Goal: Check status: Check status

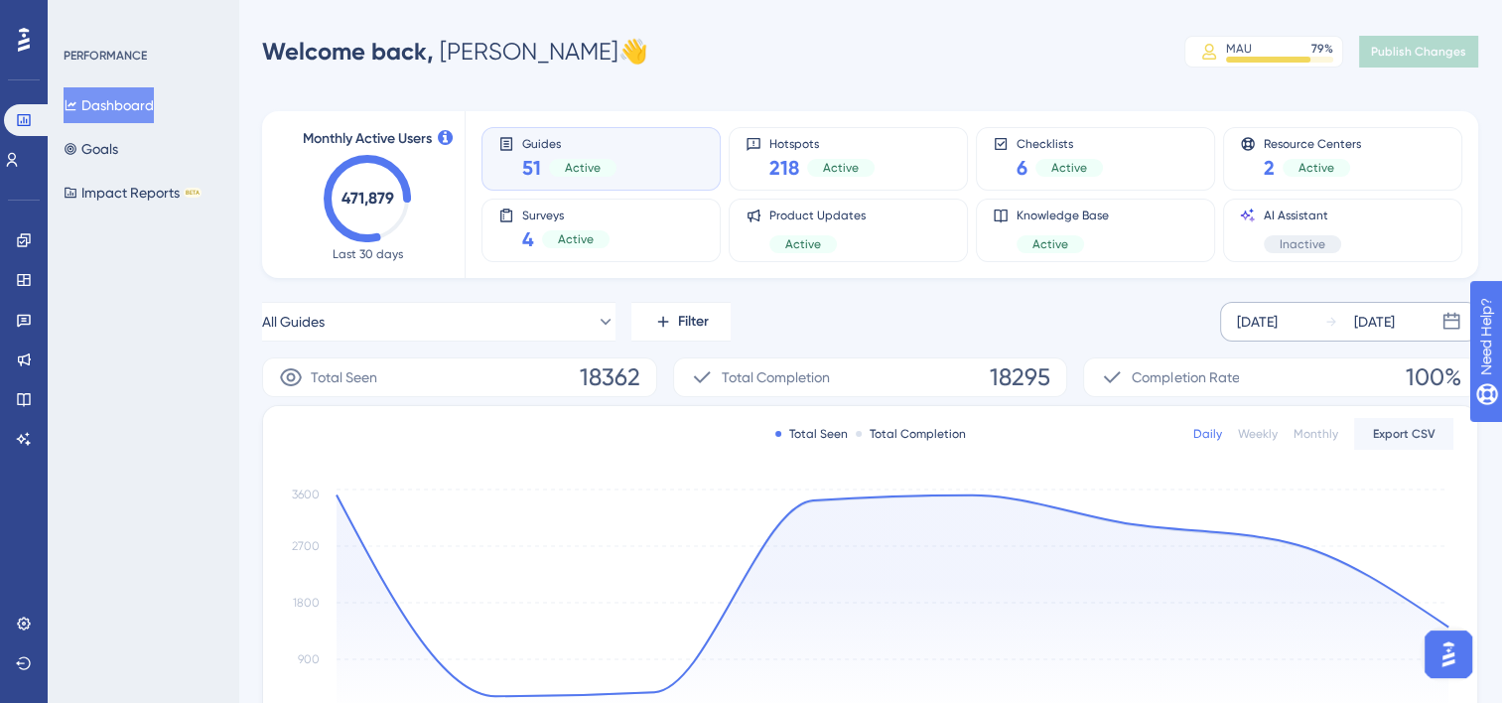
click at [1278, 325] on div "[DATE]" at bounding box center [1257, 322] width 41 height 24
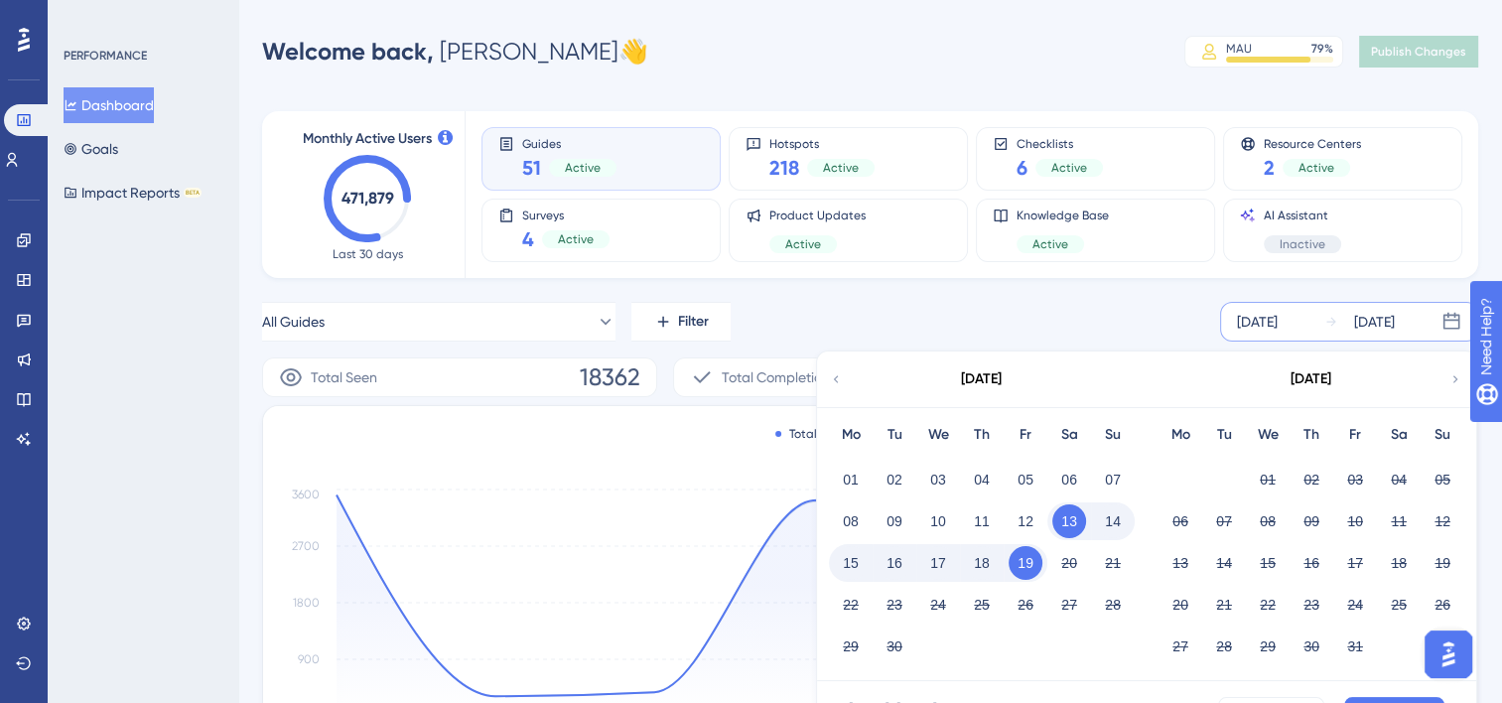
click at [833, 380] on icon at bounding box center [836, 379] width 14 height 18
click at [1272, 600] on button "20" at bounding box center [1268, 605] width 34 height 34
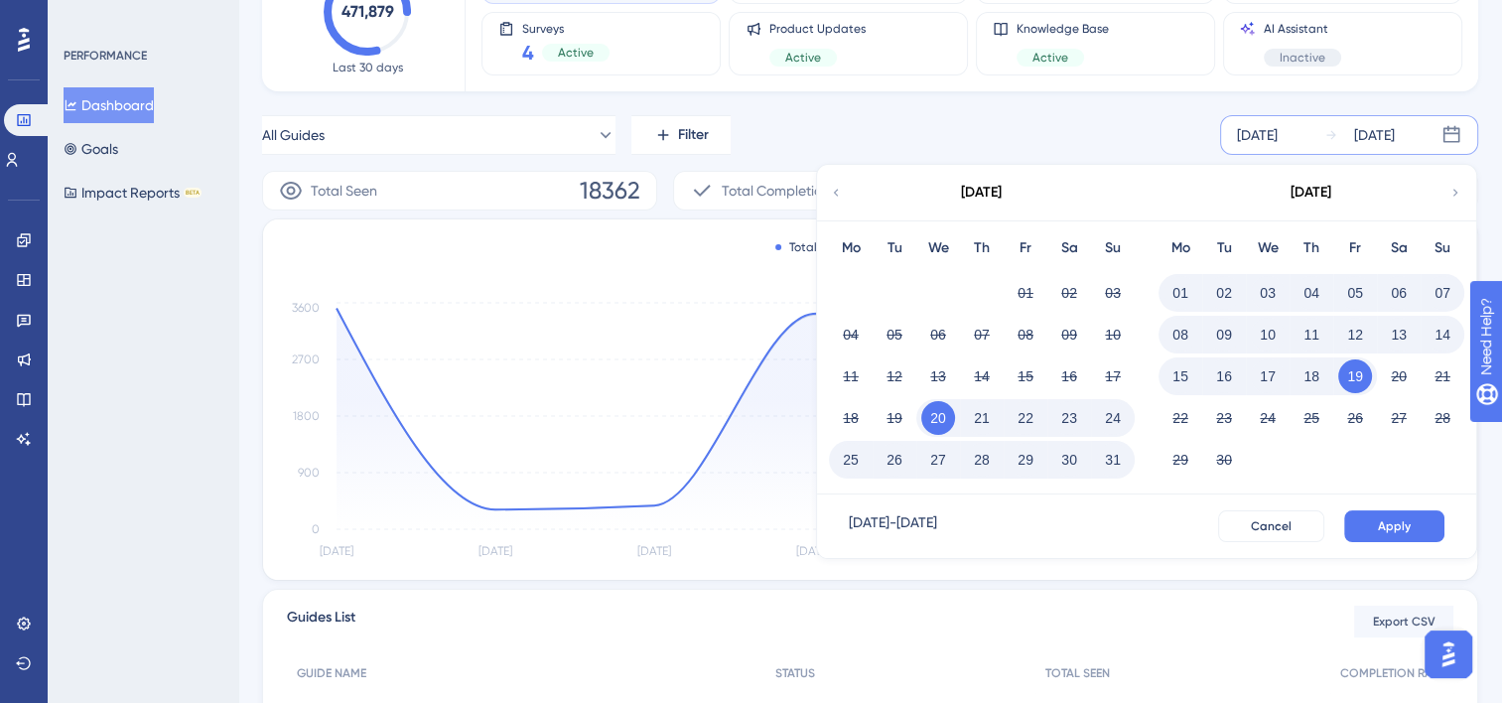
scroll to position [199, 0]
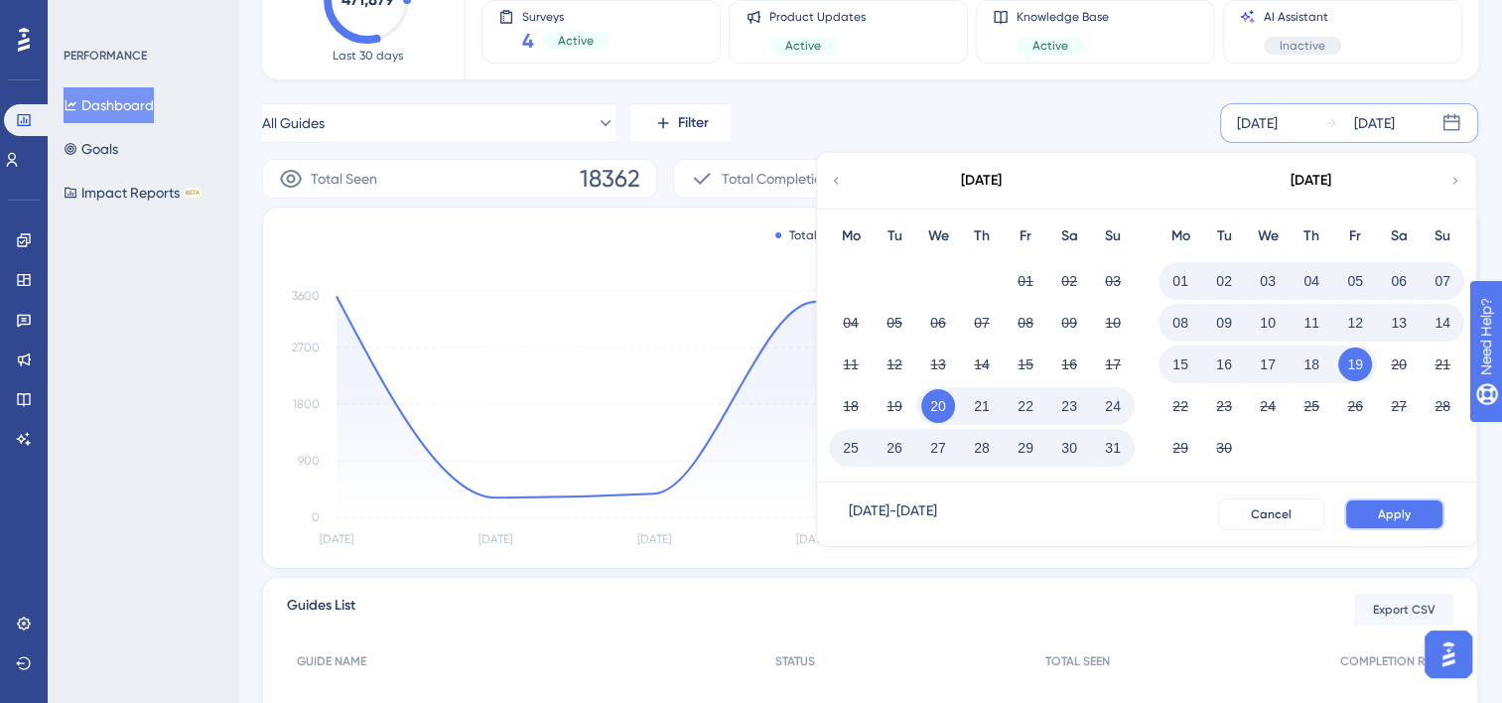
click at [1390, 515] on span "Apply" at bounding box center [1394, 514] width 33 height 16
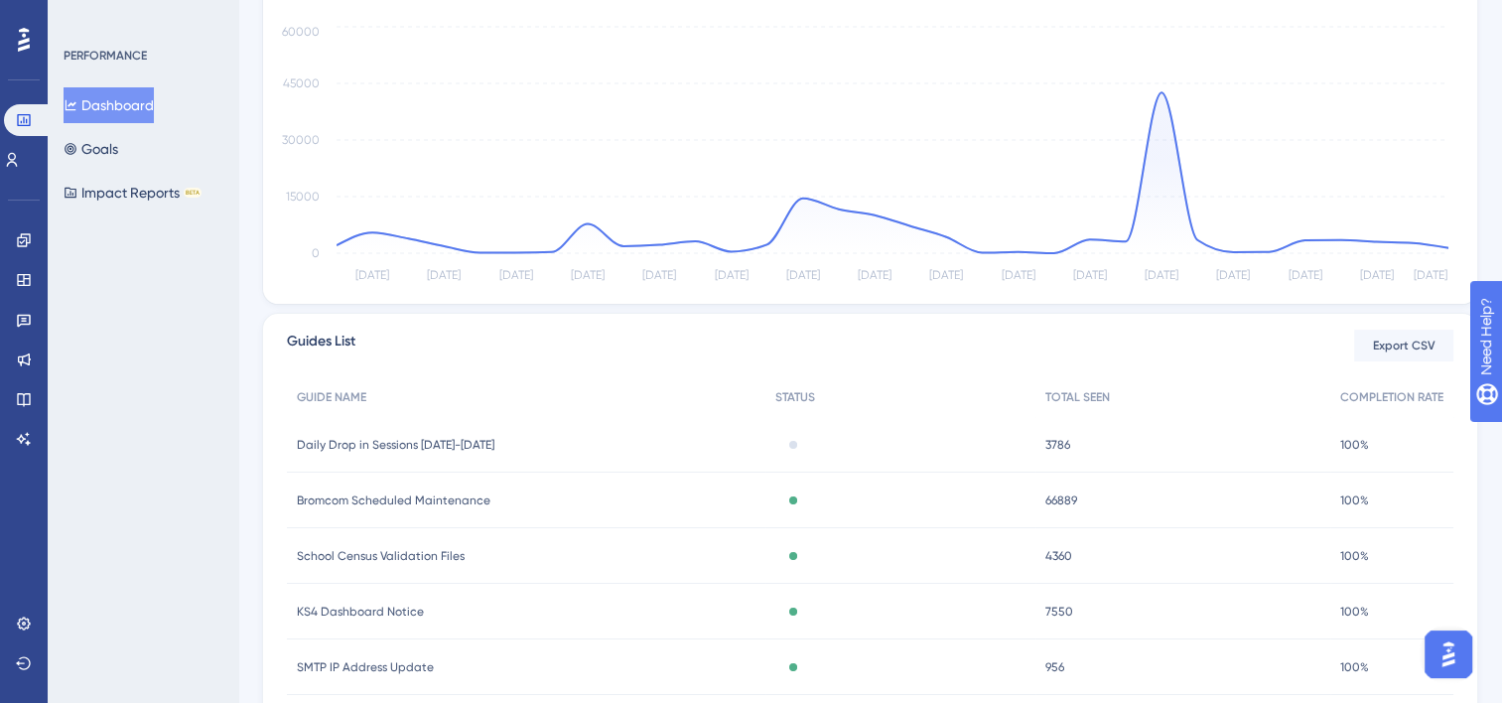
scroll to position [583, 0]
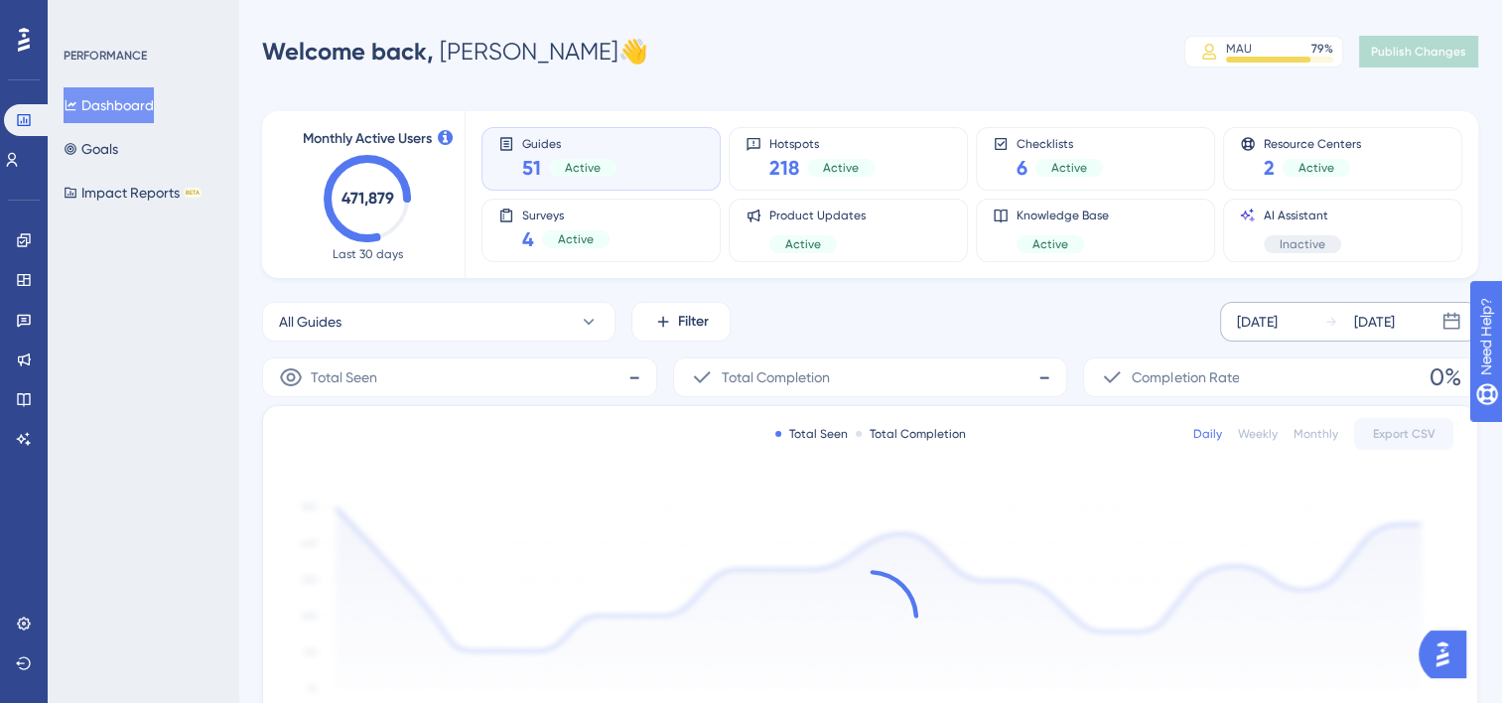
click at [1270, 331] on div "[DATE]" at bounding box center [1257, 322] width 41 height 24
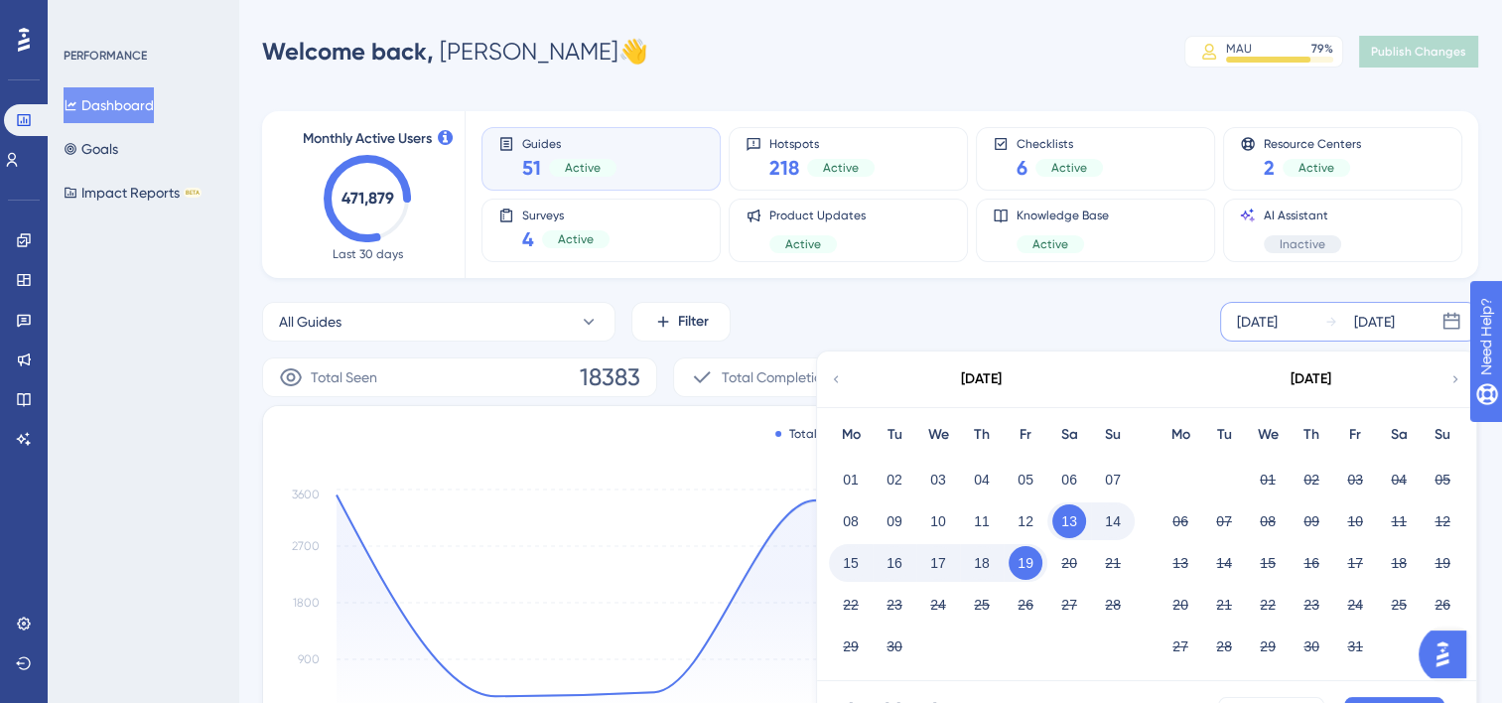
click at [835, 367] on div "[DATE]" at bounding box center [981, 380] width 328 height 56
click at [833, 377] on icon at bounding box center [836, 379] width 14 height 18
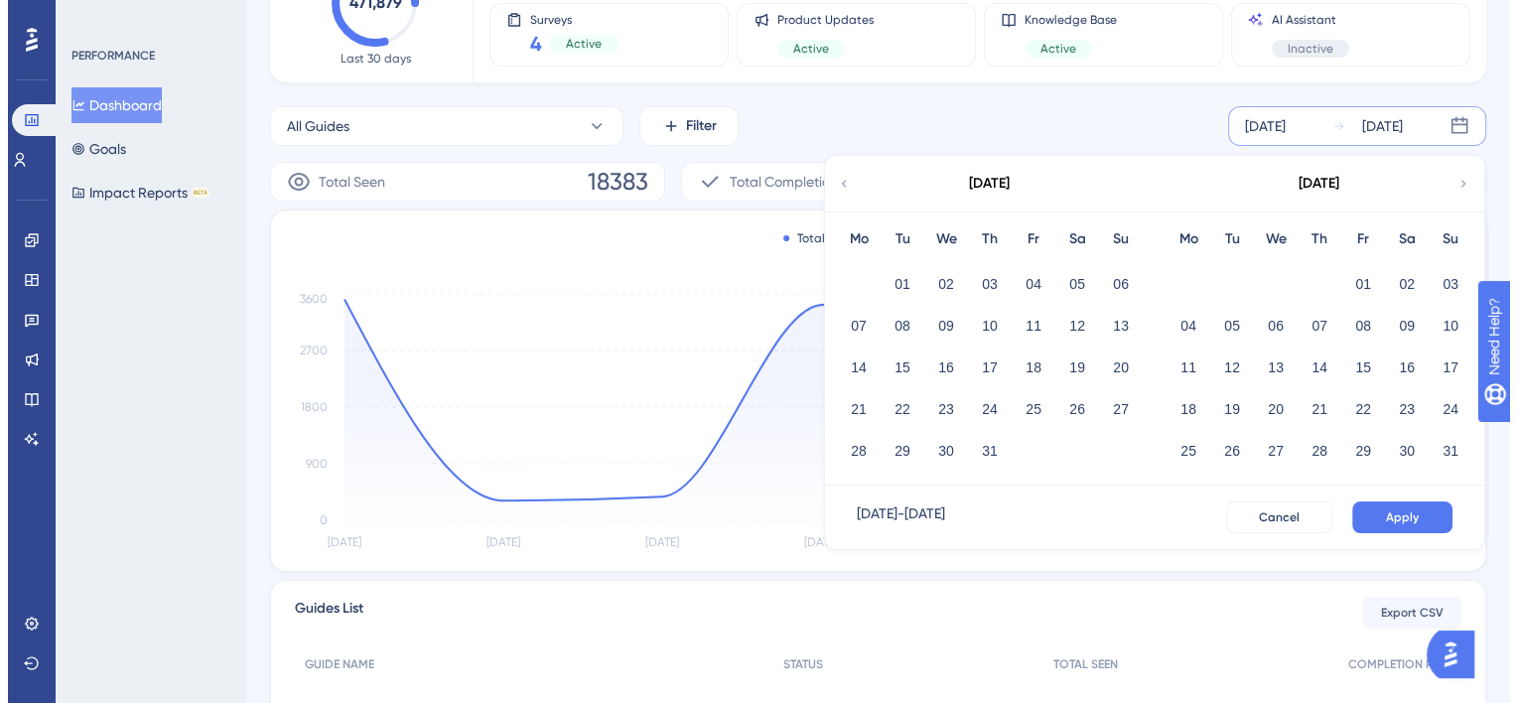
scroll to position [199, 0]
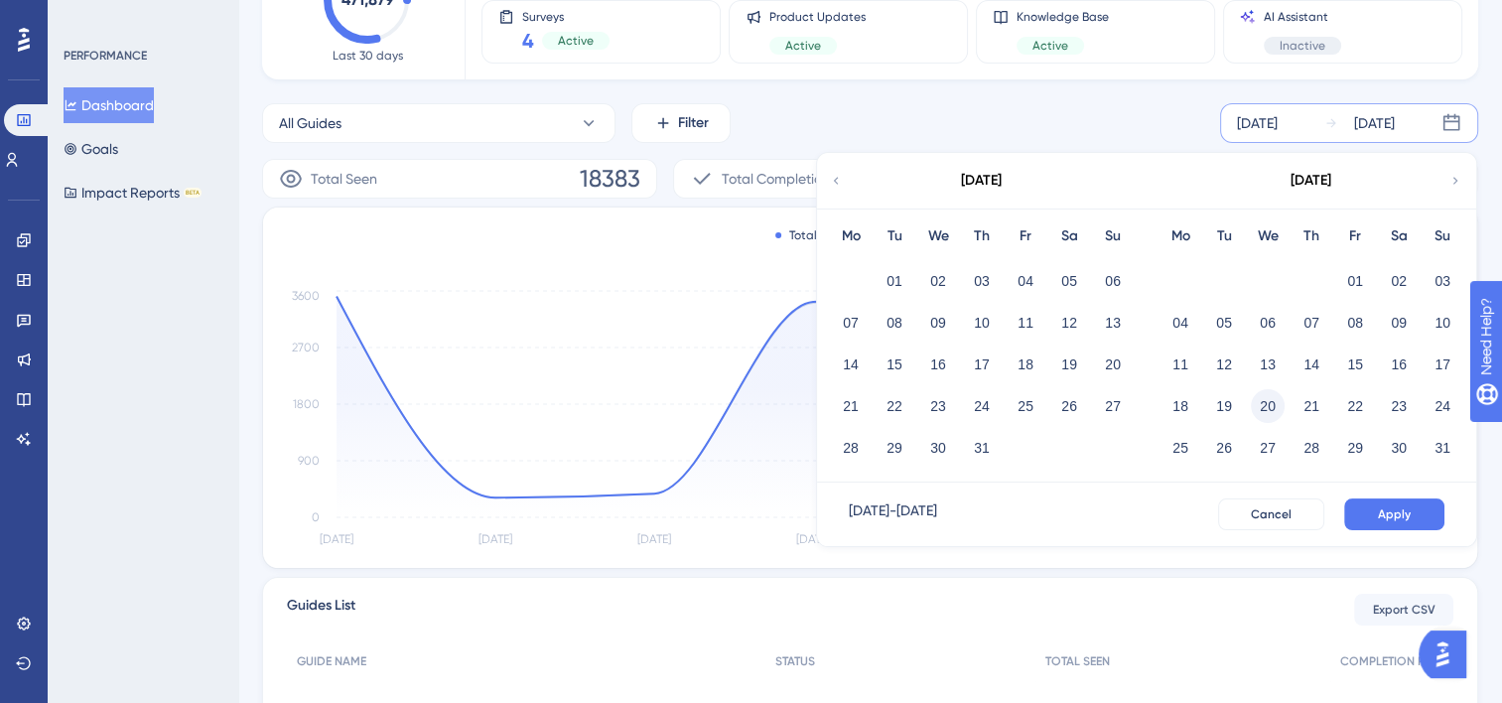
click at [1268, 403] on button "20" at bounding box center [1268, 406] width 34 height 34
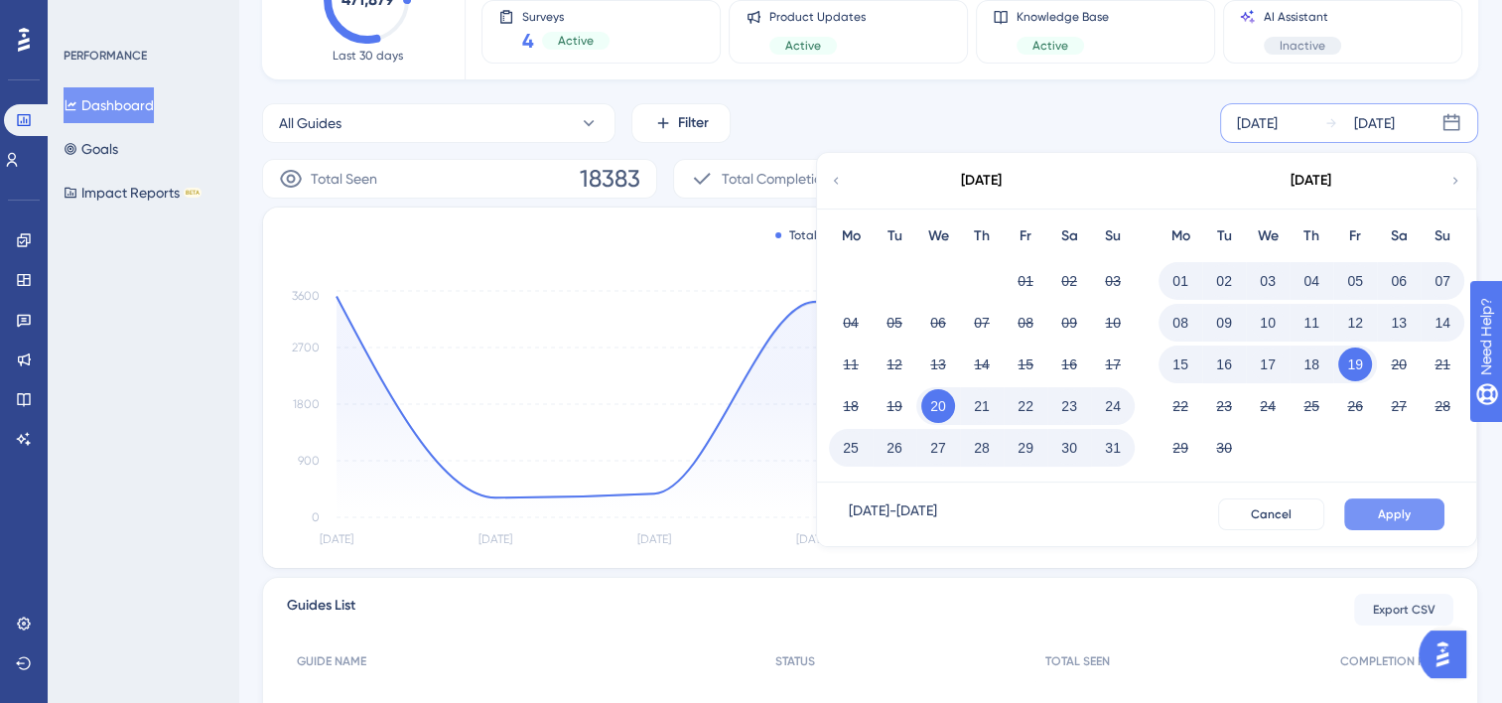
click at [1378, 519] on button "Apply" at bounding box center [1395, 514] width 100 height 32
